Goal: Task Accomplishment & Management: Manage account settings

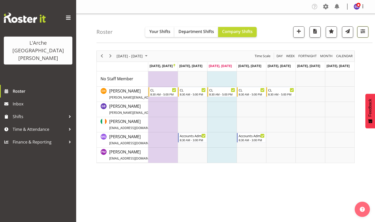
click at [363, 29] on span "button" at bounding box center [363, 31] width 7 height 7
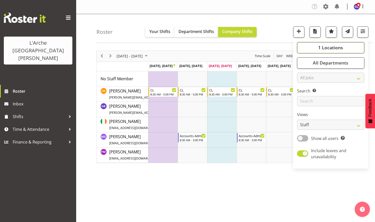
click at [330, 45] on span "1 Locations" at bounding box center [330, 47] width 25 height 6
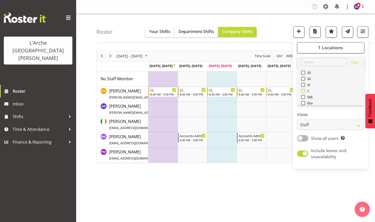
click at [304, 90] on span at bounding box center [303, 91] width 4 height 4
click at [304, 90] on input "5" at bounding box center [302, 90] width 3 height 3
checkbox input "true"
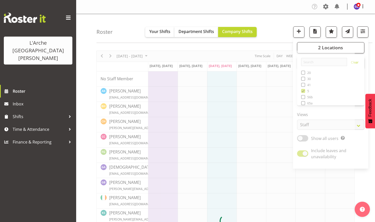
click at [271, 6] on nav "Company Settings Roles & Skills Tasks Jobs Employees Locations & Departments Ac…" at bounding box center [225, 7] width 289 height 8
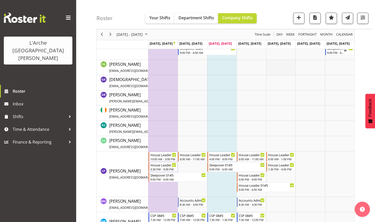
scroll to position [192, 0]
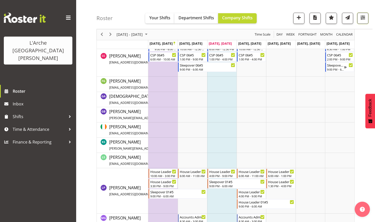
click at [363, 15] on span "button" at bounding box center [363, 17] width 7 height 7
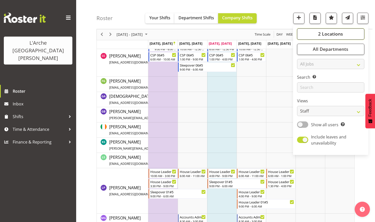
click at [323, 33] on span "2 Locations" at bounding box center [330, 34] width 25 height 6
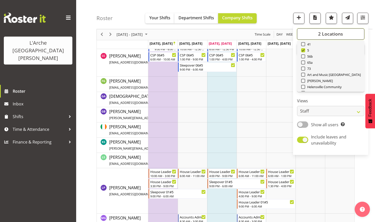
scroll to position [51, 0]
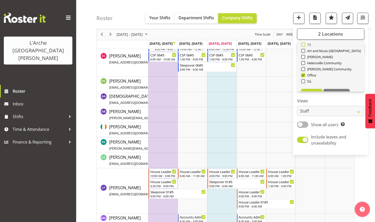
click at [304, 43] on span at bounding box center [303, 45] width 4 height 4
click at [304, 43] on input "73" at bounding box center [302, 44] width 3 height 3
checkbox input "true"
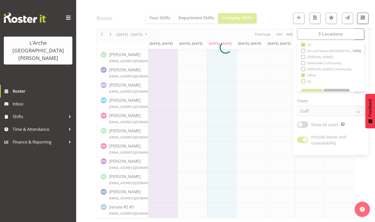
scroll to position [173, 0]
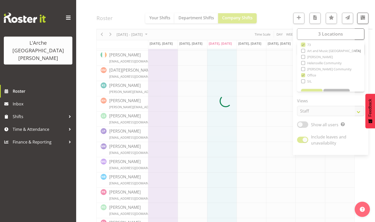
scroll to position [192, 0]
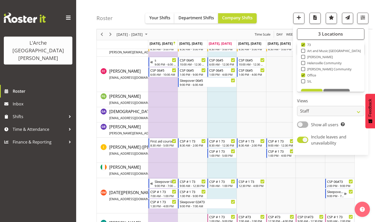
click at [303, 74] on div "Roster Your Shifts Department Shifts Company Shifts 3 Locations Clear 20 30 41 …" at bounding box center [225, 191] width 299 height 739
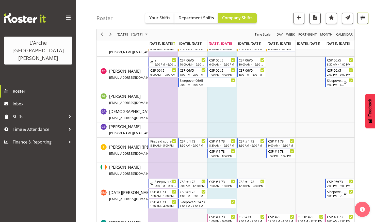
click at [362, 17] on span "button" at bounding box center [363, 17] width 7 height 7
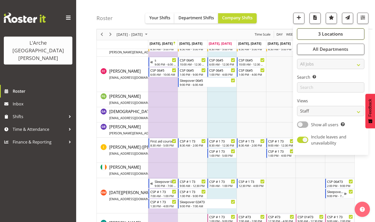
click at [331, 33] on span "3 Locations" at bounding box center [330, 34] width 25 height 6
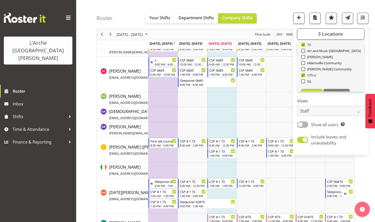
click at [303, 74] on span at bounding box center [303, 75] width 4 height 4
click at [303, 74] on input "Office" at bounding box center [302, 75] width 3 height 3
checkbox input "false"
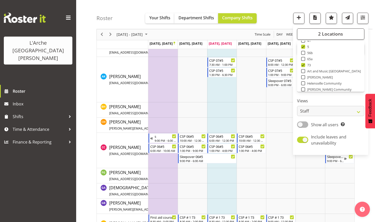
scroll to position [20, 0]
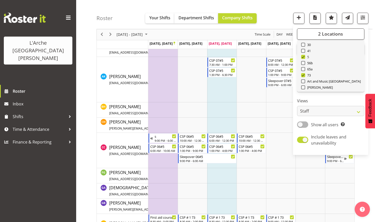
click at [304, 56] on span at bounding box center [303, 57] width 4 height 4
click at [304, 56] on input "5" at bounding box center [302, 56] width 3 height 3
checkbox input "false"
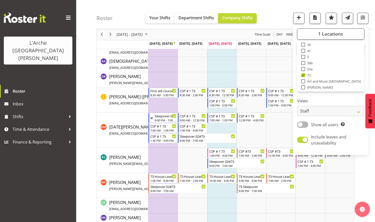
click at [274, 6] on div "Roster Your Shifts Department Shifts Company Shifts 1 Locations Clear 20 30 41 …" at bounding box center [234, 14] width 276 height 29
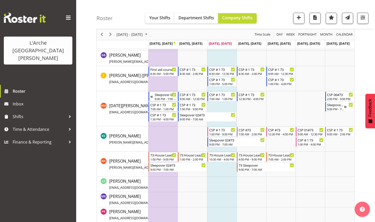
scroll to position [141, 0]
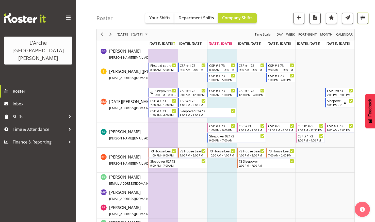
click at [363, 16] on span "button" at bounding box center [363, 17] width 7 height 7
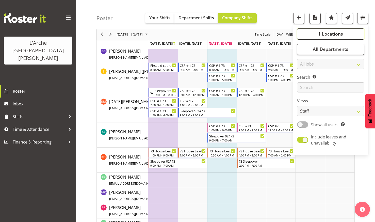
click at [334, 33] on span "1 Locations" at bounding box center [330, 34] width 25 height 6
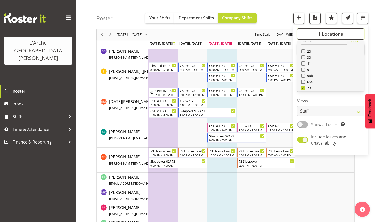
scroll to position [0, 0]
click at [304, 58] on span at bounding box center [303, 59] width 4 height 4
click at [304, 58] on input "20" at bounding box center [302, 58] width 3 height 3
checkbox input "true"
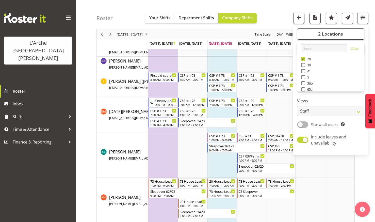
click at [280, 8] on div "Roster Your Shifts Department Shifts Company Shifts 2 Locations Clear 20 30 41 …" at bounding box center [234, 14] width 276 height 29
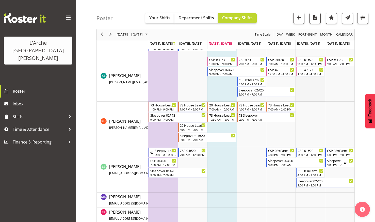
scroll to position [116, 0]
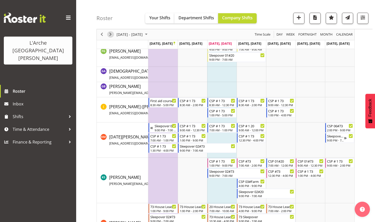
drag, startPoint x: 111, startPoint y: 34, endPoint x: 243, endPoint y: 92, distance: 144.1
click at [111, 34] on span "Next" at bounding box center [110, 34] width 6 height 6
